Goal: Information Seeking & Learning: Learn about a topic

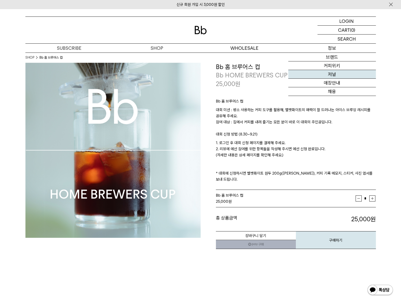
click at [339, 72] on link "저널" at bounding box center [332, 74] width 88 height 9
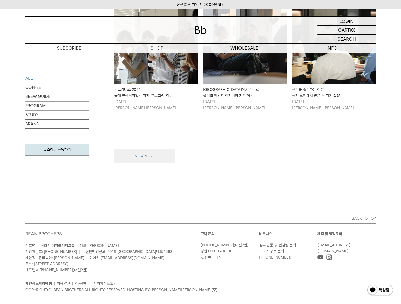
click at [156, 155] on button "VIEW MORE" at bounding box center [144, 156] width 61 height 14
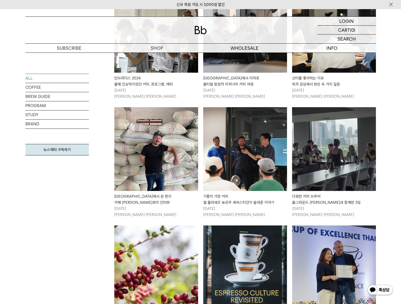
scroll to position [651, 0]
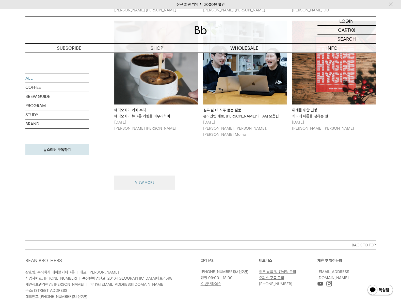
click at [154, 176] on button "VIEW MORE" at bounding box center [144, 183] width 61 height 14
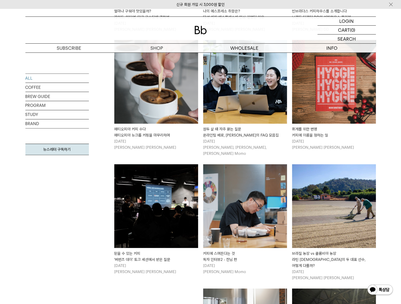
scroll to position [1320, 0]
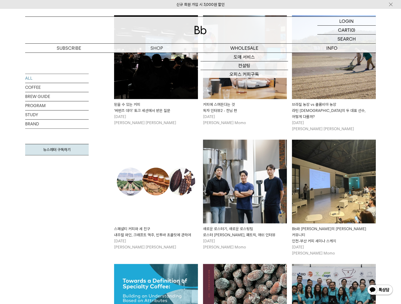
drag, startPoint x: 32, startPoint y: 229, endPoint x: 34, endPoint y: 225, distance: 4.8
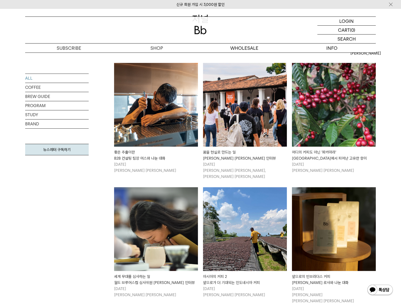
scroll to position [314, 0]
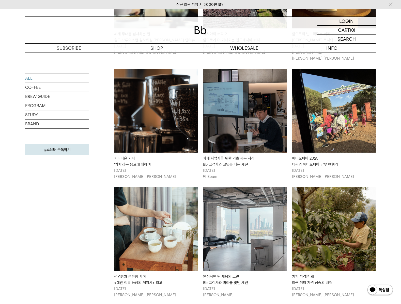
click at [145, 95] on img at bounding box center [156, 111] width 84 height 84
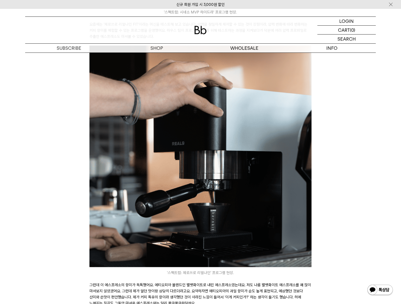
scroll to position [846, 0]
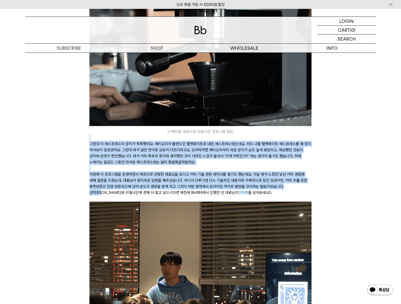
drag, startPoint x: 153, startPoint y: 143, endPoint x: 308, endPoint y: 183, distance: 160.3
click at [309, 182] on div "안녕하세요, 데릭입니다. 커피를 마실 때 보통 어떤 생각을 하세요? 저 같은 경우 평가해야 하는 커피인지, 아니면 즐기기 위한 커피인지에 따라…" at bounding box center [200, 103] width 222 height 1629
drag, startPoint x: 308, startPoint y: 183, endPoint x: 306, endPoint y: 186, distance: 3.9
click at [308, 183] on p "이번에 이 프로그램을 운영하면서 제로쓰로 안형전 대표님을 모시고 커피 기술 관련 세미나를 열기도 했는데요. 이날 제가 느꼈던 낯선 커피 경험에…" at bounding box center [200, 183] width 222 height 24
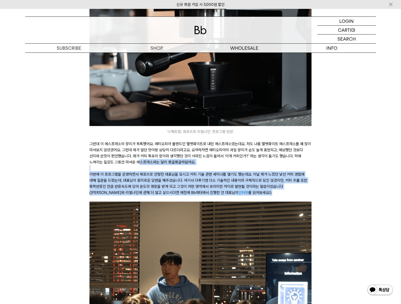
drag, startPoint x: 294, startPoint y: 188, endPoint x: 124, endPoint y: 158, distance: 172.5
click at [124, 158] on div "안녕하세요, 데릭입니다. 커피를 마실 때 보통 어떤 생각을 하세요? 저 같은 경우 평가해야 하는 커피인지, 아니면 즐기기 위한 커피인지에 따라…" at bounding box center [200, 103] width 222 height 1629
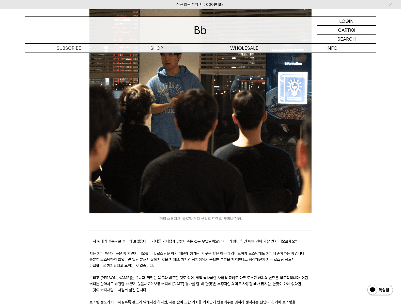
scroll to position [1077, 0]
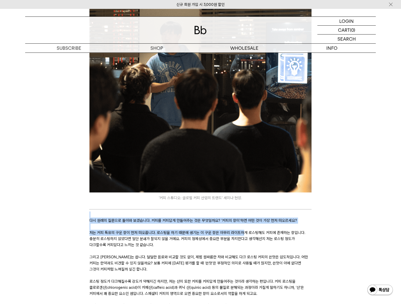
drag, startPoint x: 102, startPoint y: 209, endPoint x: 266, endPoint y: 227, distance: 165.0
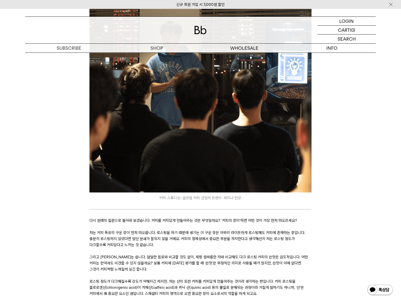
click at [266, 230] on p "저는 커피 특유의 구운 향이 먼저 떠오릅니다. 로스팅을 하기 때문에 생기는 이 구운 향은 아무리 라이트하게 로스팅해도 커피에 존재하는 향입니다…" at bounding box center [200, 239] width 222 height 18
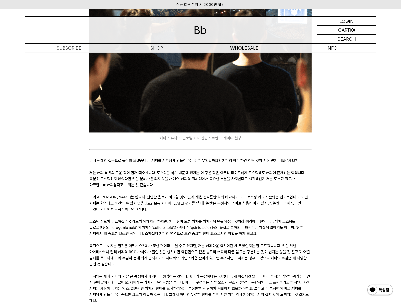
scroll to position [1154, 0]
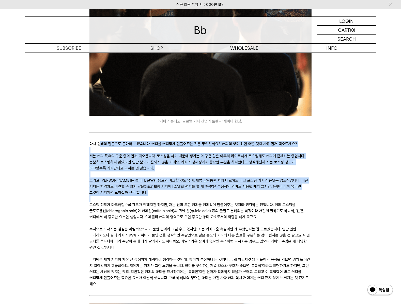
drag, startPoint x: 102, startPoint y: 135, endPoint x: 155, endPoint y: 195, distance: 80.4
click at [190, 181] on p "그리고 커피는 씁니다. 달달한 음료와 비교할 것도 없이, 제법 쌉싸름한 차와 비교해도 다크 로스팅 커피의 쓴맛은 압도적입니다. 어떤 커피는 한…" at bounding box center [200, 186] width 222 height 18
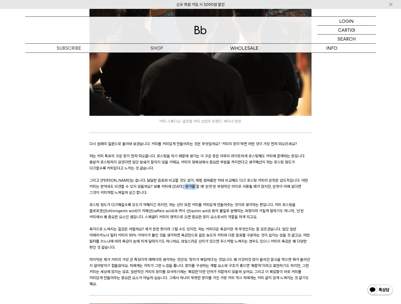
click at [190, 181] on p "그리고 커피는 씁니다. 달달한 음료와 비교할 것도 없이, 제법 쌉싸름한 차와 비교해도 다크 로스팅 커피의 쓴맛은 압도적입니다. 어떤 커피는 한…" at bounding box center [200, 186] width 222 height 18
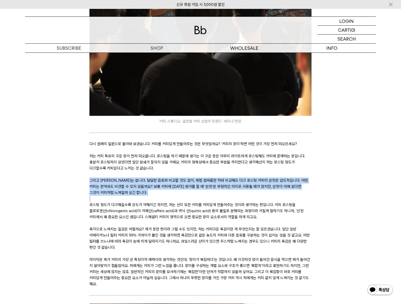
click at [190, 181] on p "그리고 커피는 씁니다. 달달한 음료와 비교할 것도 없이, 제법 쌉싸름한 차와 비교해도 다크 로스팅 커피의 쓴맛은 압도적입니다. 어떤 커피는 한…" at bounding box center [200, 186] width 222 height 18
click at [142, 180] on p "그리고 커피는 씁니다. 달달한 음료와 비교할 것도 없이, 제법 쌉싸름한 차와 비교해도 다크 로스팅 커피의 쓴맛은 압도적입니다. 어떤 커피는 한…" at bounding box center [200, 186] width 222 height 18
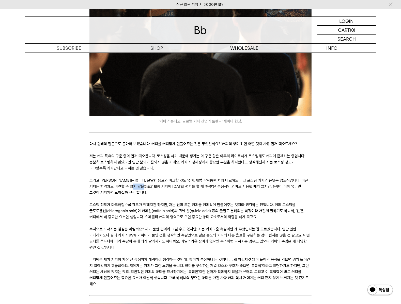
click at [142, 180] on p "그리고 커피는 씁니다. 달달한 음료와 비교할 것도 없이, 제법 쌉싸름한 차와 비교해도 다크 로스팅 커피의 쓴맛은 압도적입니다. 어떤 커피는 한…" at bounding box center [200, 186] width 222 height 18
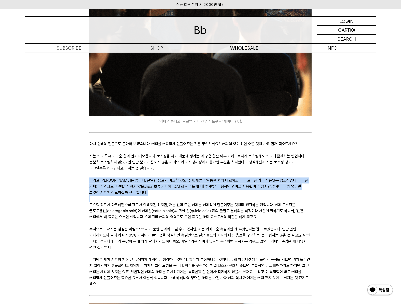
click at [142, 180] on p "그리고 커피는 씁니다. 달달한 음료와 비교할 것도 없이, 제법 쌉싸름한 차와 비교해도 다크 로스팅 커피의 쓴맛은 압도적입니다. 어떤 커피는 한…" at bounding box center [200, 186] width 222 height 18
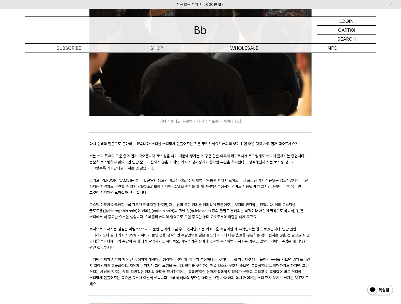
click at [182, 205] on p "로스팅 정도가 다크해질수록 강도가 약해지긴 하지만, 저는 산미 또한 커피를 커피답게 만들어주는 것이라 생각하는 편입니다. 커피 로스팅을 클로로…" at bounding box center [200, 211] width 222 height 18
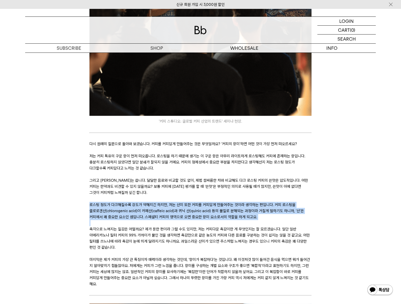
click at [182, 205] on p "로스팅 정도가 다크해질수록 강도가 약해지긴 하지만, 저는 산미 또한 커피를 커피답게 만들어주는 것이라 생각하는 편입니다. 커피 로스팅을 클로로…" at bounding box center [200, 211] width 222 height 18
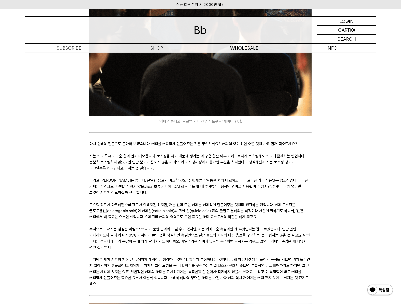
click at [180, 196] on p at bounding box center [200, 199] width 222 height 6
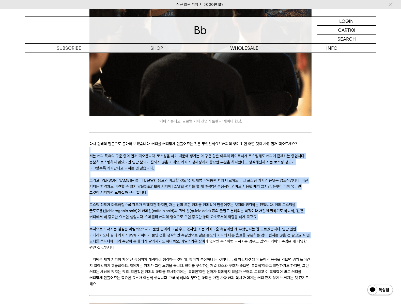
drag, startPoint x: 141, startPoint y: 152, endPoint x: 205, endPoint y: 238, distance: 107.8
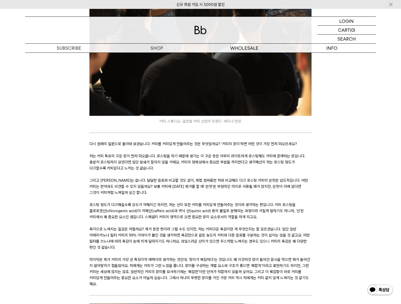
click at [207, 239] on p "촉각으로 느껴지는 질감은 어떨까요? 제가 둔한 편이라 그럴 수도 있지만, 저는 커피다운 촉감이란 게 무엇인지는 잘 모르겠습니다. 일단 일반 아…" at bounding box center [200, 238] width 222 height 24
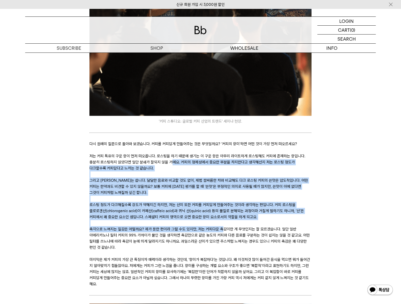
drag, startPoint x: 172, startPoint y: 157, endPoint x: 225, endPoint y: 222, distance: 84.1
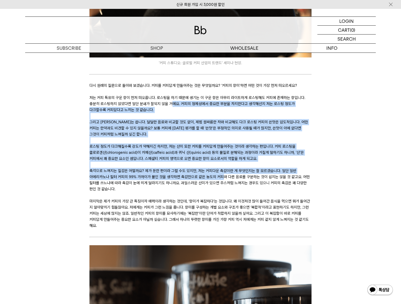
scroll to position [1231, 0]
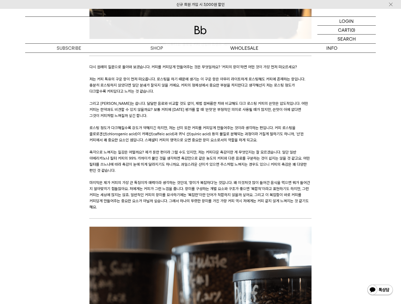
click at [184, 197] on p "마지막은 제가 커피의 가장 큰 특징이자 매력이라 생각하는 것인데, ‘향미가 복잡하다’는 것입니다. 왜 이것저것 많이 들어간 음식을 먹으면 뭐가…" at bounding box center [200, 195] width 222 height 30
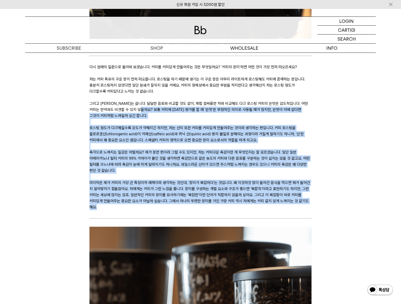
drag, startPoint x: 184, startPoint y: 199, endPoint x: 146, endPoint y: 113, distance: 94.0
click at [145, 119] on p at bounding box center [200, 122] width 222 height 6
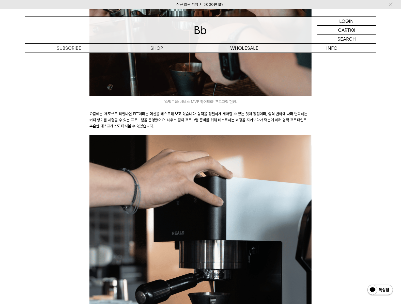
scroll to position [538, 0]
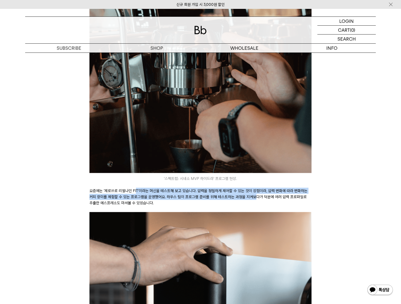
drag, startPoint x: 140, startPoint y: 183, endPoint x: 254, endPoint y: 192, distance: 114.6
click at [255, 192] on p "요즘에는 ‘제로쓰로 리얼나인 FIT’이라는 머신을 테스트해 보고 있습니다. 압력을 정밀하게 제어할 수 있는 것이 장점이라, 압력 변화에 따라 …" at bounding box center [200, 197] width 222 height 18
drag, startPoint x: 254, startPoint y: 192, endPoint x: 248, endPoint y: 195, distance: 7.5
click at [254, 192] on p "요즘에는 ‘제로쓰로 리얼나인 FIT’이라는 머신을 테스트해 보고 있습니다. 압력을 정밀하게 제어할 수 있는 것이 장점이라, 압력 변화에 따라 …" at bounding box center [200, 197] width 222 height 18
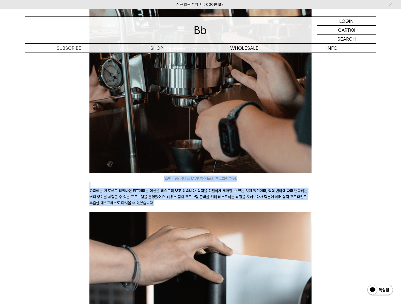
drag, startPoint x: 237, startPoint y: 195, endPoint x: 95, endPoint y: 171, distance: 144.0
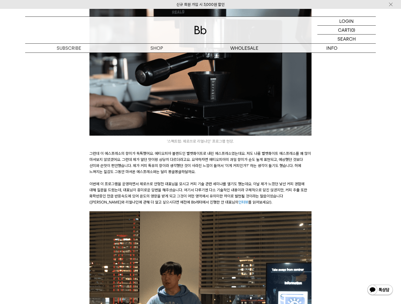
scroll to position [846, 0]
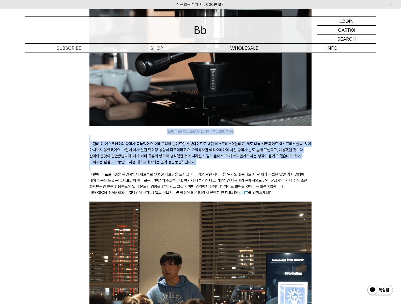
drag, startPoint x: 97, startPoint y: 125, endPoint x: 206, endPoint y: 161, distance: 114.3
click at [206, 160] on div "안녕하세요, 데릭입니다. 커피를 마실 때 보통 어떤 생각을 하세요? 저 같은 경우 평가해야 하는 커피인지, 아니면 즐기기 위한 커피인지에 따라…" at bounding box center [200, 103] width 222 height 1629
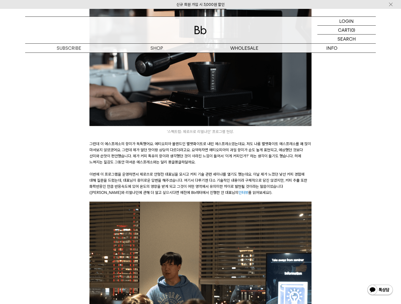
click at [203, 172] on p "이번에 이 프로그램을 운영하면서 제로쓰로 안형전 대표님을 모시고 커피 기술 관련 세미나를 열기도 했는데요. 이날 제가 느꼈던 낯선 커피 경험에…" at bounding box center [200, 183] width 222 height 24
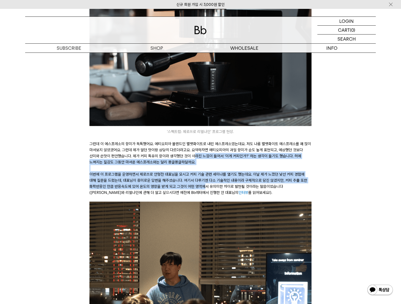
drag, startPoint x: 199, startPoint y: 172, endPoint x: 178, endPoint y: 151, distance: 29.6
click at [182, 152] on div "안녕하세요, 데릭입니다. 커피를 마실 때 보통 어떤 생각을 하세요? 저 같은 경우 평가해야 하는 커피인지, 아니면 즐기기 위한 커피인지에 따라…" at bounding box center [200, 103] width 222 height 1629
click at [129, 171] on p "이번에 이 프로그램을 운영하면서 제로쓰로 안형전 대표님을 모시고 커피 기술 관련 세미나를 열기도 했는데요. 이날 제가 느꼈던 낯선 커피 경험에…" at bounding box center [200, 183] width 222 height 24
click at [305, 176] on p "이번에 이 프로그램을 운영하면서 제로쓰로 안형전 대표님을 모시고 커피 기술 관련 세미나를 열기도 했는데요. 이날 제가 느꼈던 낯선 커피 경험에…" at bounding box center [200, 183] width 222 height 24
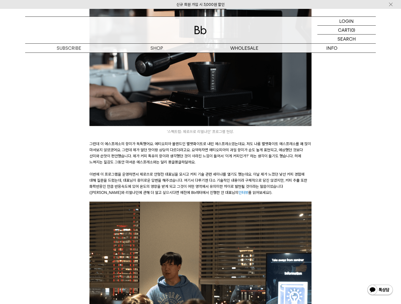
drag, startPoint x: 328, startPoint y: 190, endPoint x: 331, endPoint y: 190, distance: 2.8
click at [329, 190] on div "안녕하세요, 데릭입니다. 커피를 마실 때 보통 어떤 생각을 하세요? 저 같은 경우 평가해야 하는 커피인지, 아니면 즐기기 위한 커피인지에 따라…" at bounding box center [200, 165] width 340 height 1756
click at [320, 170] on div "안녕하세요, 데릭입니다. 커피를 마실 때 보통 어떤 생각을 하세요? 저 같은 경우 평가해야 하는 커피인지, 아니면 즐기기 위한 커피인지에 따라…" at bounding box center [200, 165] width 340 height 1756
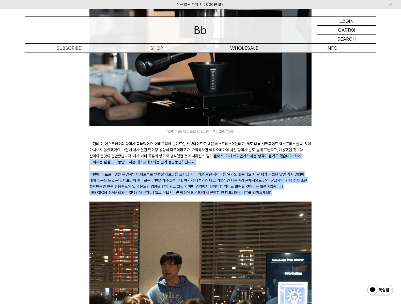
drag, startPoint x: 294, startPoint y: 182, endPoint x: 199, endPoint y: 148, distance: 100.9
click at [199, 147] on div "안녕하세요, 데릭입니다. 커피를 마실 때 보통 어떤 생각을 하세요? 저 같은 경우 평가해야 하는 커피인지, 아니면 즐기기 위한 커피인지에 따라…" at bounding box center [200, 103] width 222 height 1629
click at [203, 152] on p "그런데 이 에스프레소의 향미가 독특했어요. 에티오피아 블렌드인 벨벳화이트로 내린 에스프레소였는데요. 저도 나름 벨벳화이트 에스프레소를 꽤 많이…" at bounding box center [200, 153] width 222 height 24
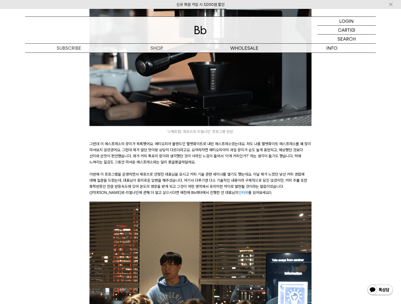
click at [348, 168] on div "안녕하세요, 데릭입니다. 커피를 마실 때 보통 어떤 생각을 하세요? 저 같은 경우 평가해야 하는 커피인지, 아니면 즐기기 위한 커피인지에 따라…" at bounding box center [200, 165] width 340 height 1756
